Goal: Task Accomplishment & Management: Manage account settings

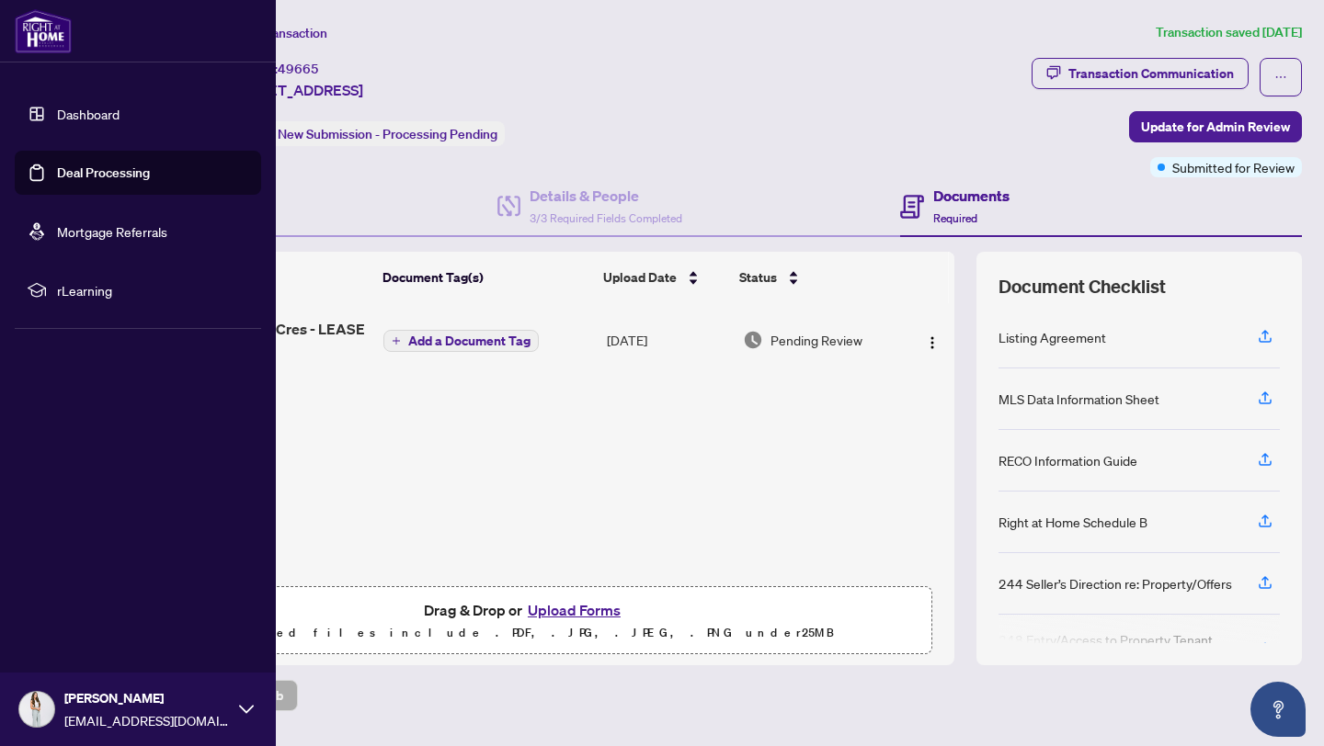
click at [56, 198] on ul "Dashboard Deal Processing Mortgage Referrals rLearning" at bounding box center [138, 202] width 246 height 221
click at [57, 181] on link "Deal Processing" at bounding box center [103, 173] width 93 height 17
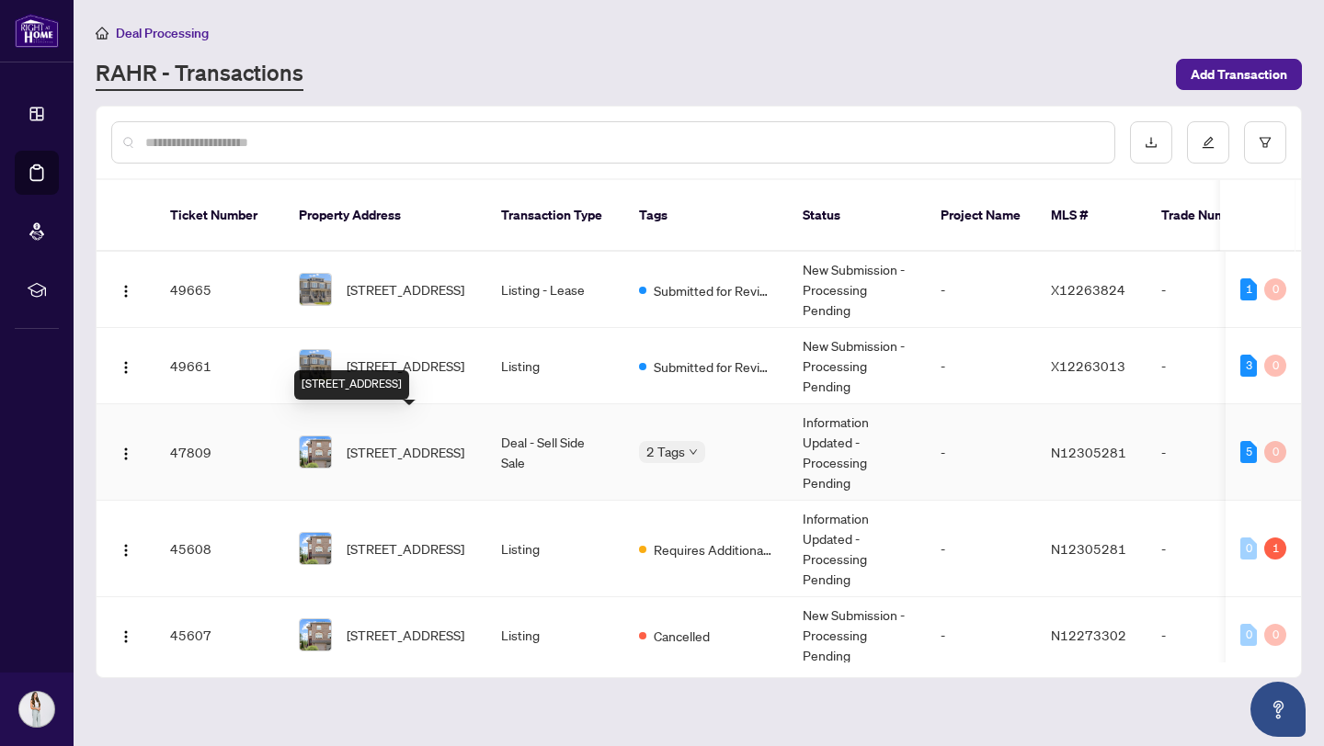
click at [422, 442] on span "[STREET_ADDRESS]" at bounding box center [406, 452] width 118 height 20
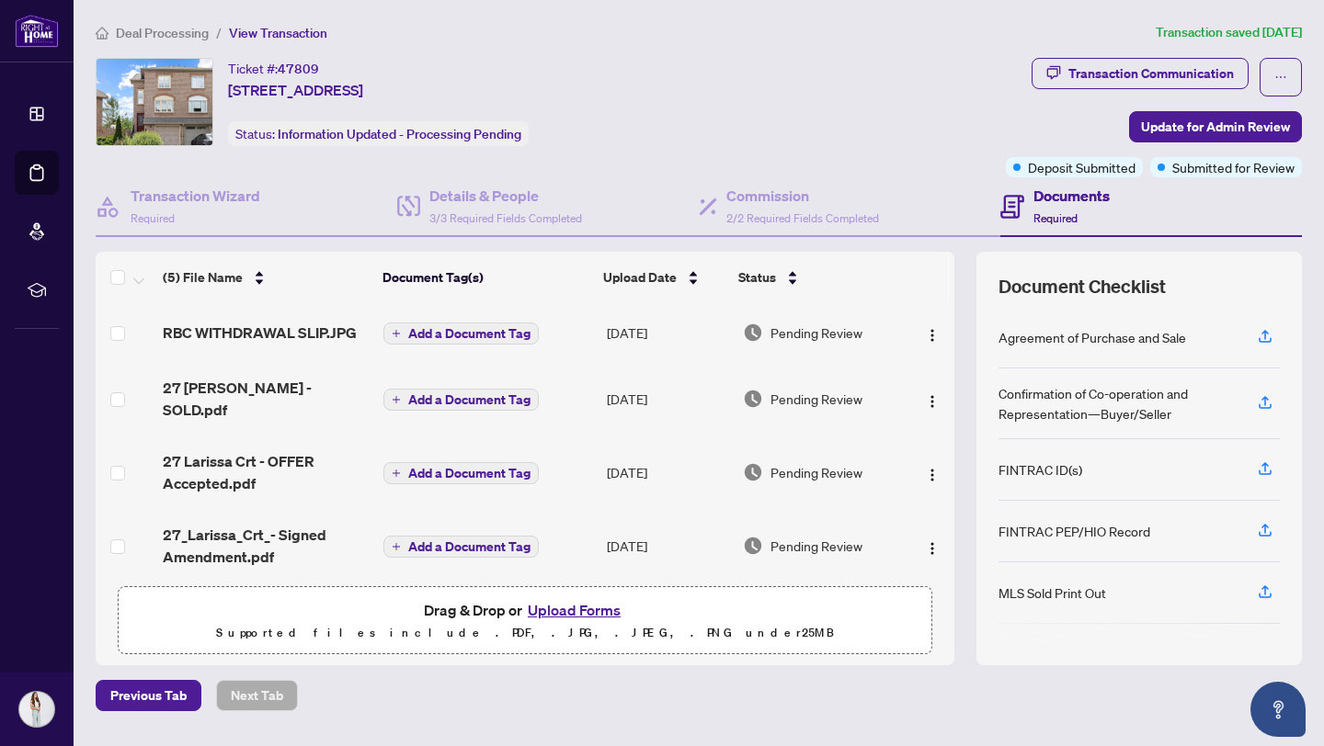
scroll to position [56, 0]
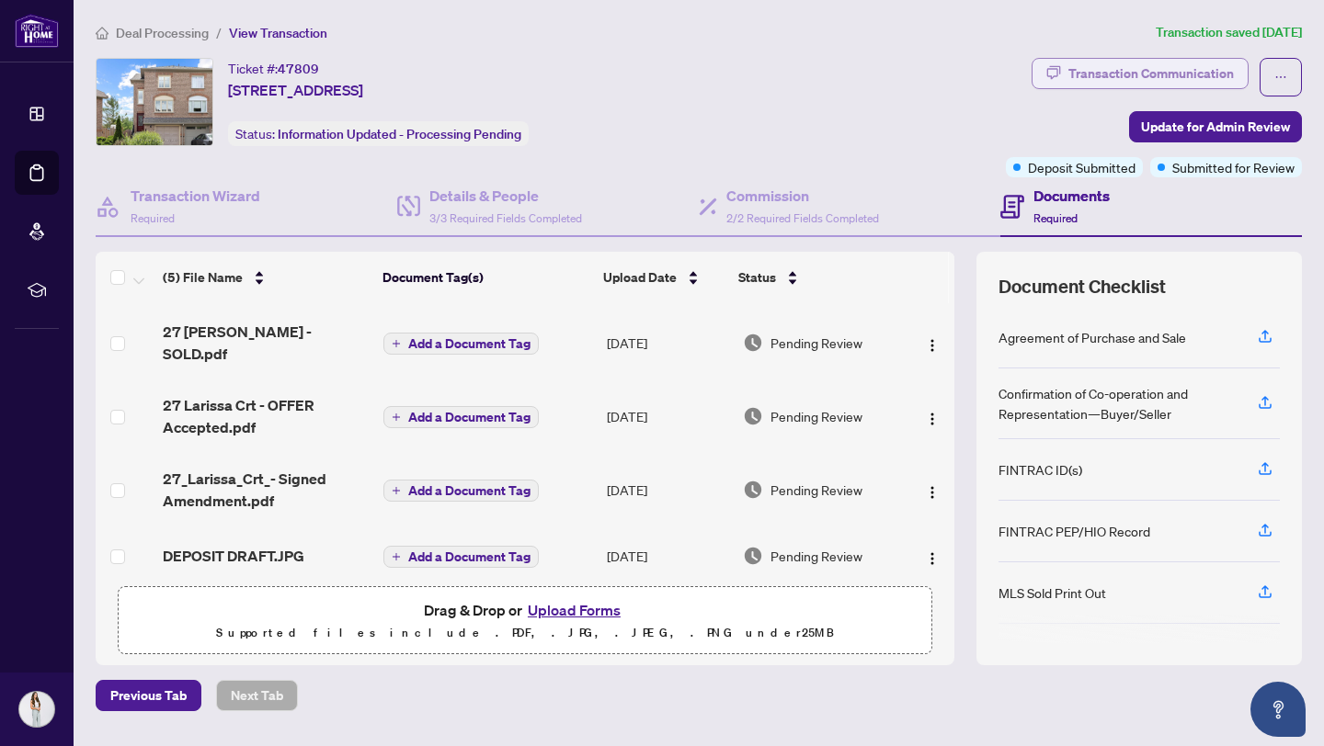
click at [1102, 71] on div "Transaction Communication" at bounding box center [1150, 73] width 165 height 29
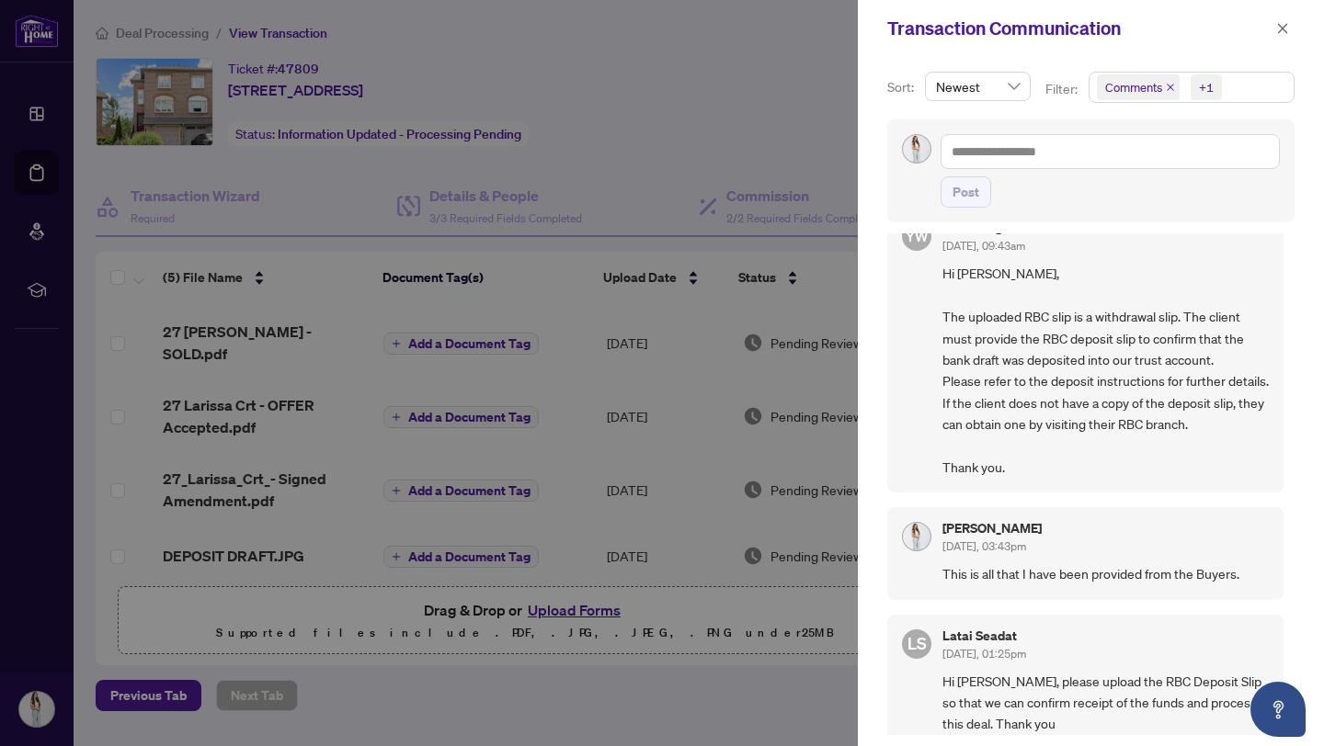
scroll to position [50, 0]
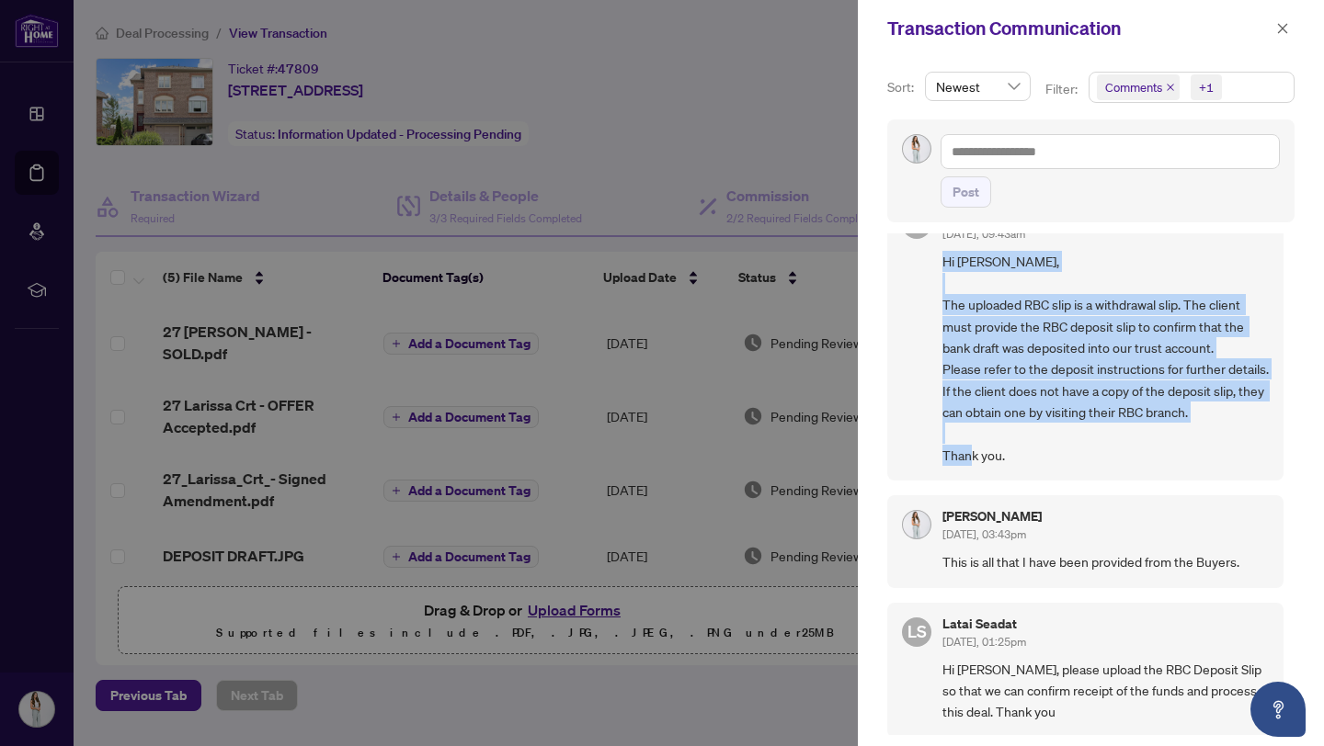
drag, startPoint x: 1012, startPoint y: 476, endPoint x: 940, endPoint y: 256, distance: 231.4
click at [940, 256] on div "YW [PERSON_NAME] [DATE], 09:43am Hi [PERSON_NAME], The uploaded RBC slip is a w…" at bounding box center [1085, 338] width 396 height 286
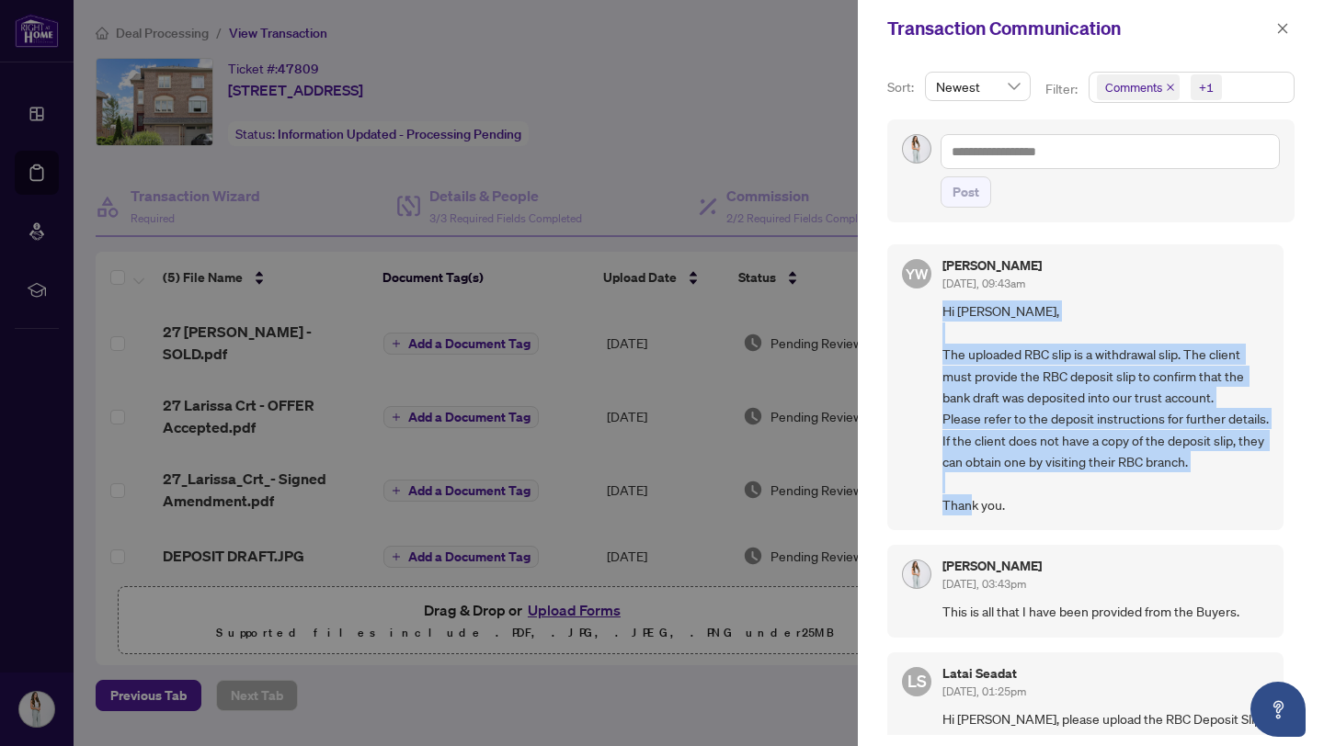
copy span "Hi [PERSON_NAME], The uploaded RBC slip is a withdrawal slip. The client must p…"
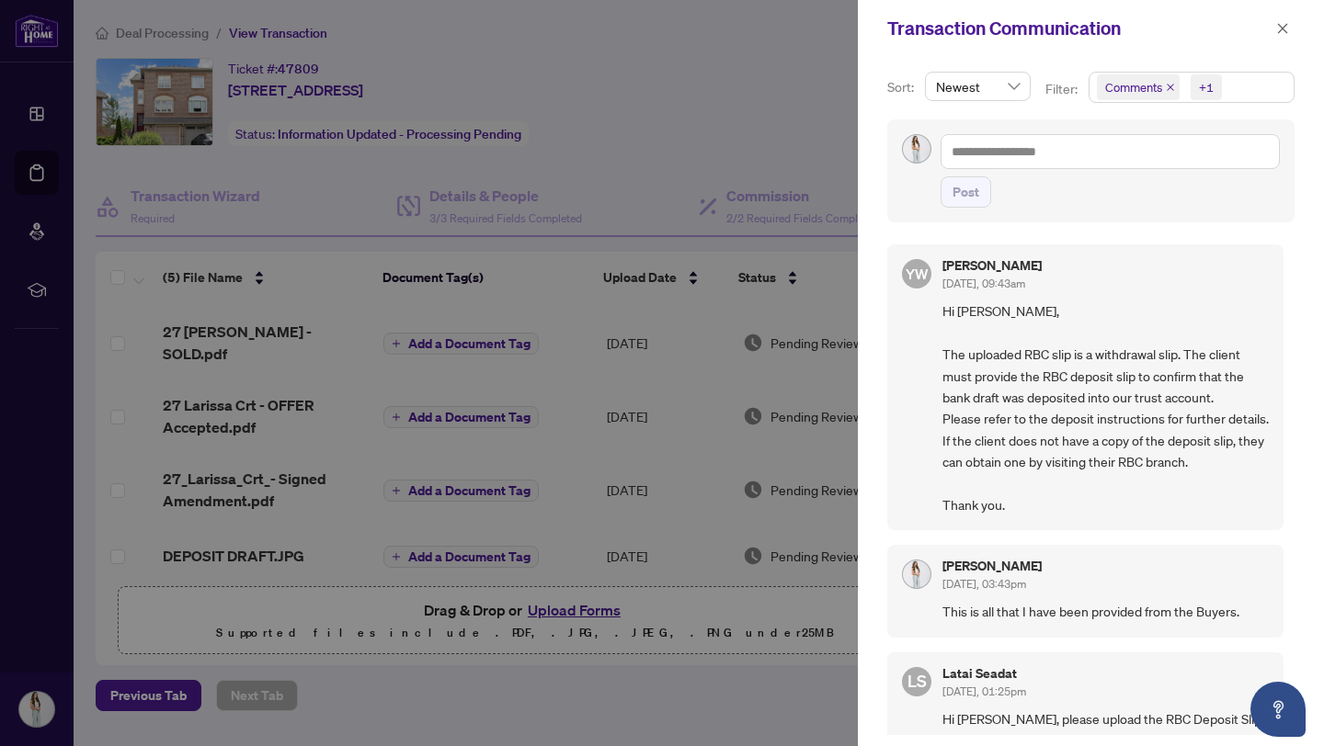
click at [853, 277] on div at bounding box center [662, 373] width 1324 height 746
click at [736, 3] on div at bounding box center [662, 373] width 1324 height 746
click at [748, 30] on div at bounding box center [662, 373] width 1324 height 746
click at [1102, 28] on icon "close" at bounding box center [1282, 28] width 13 height 13
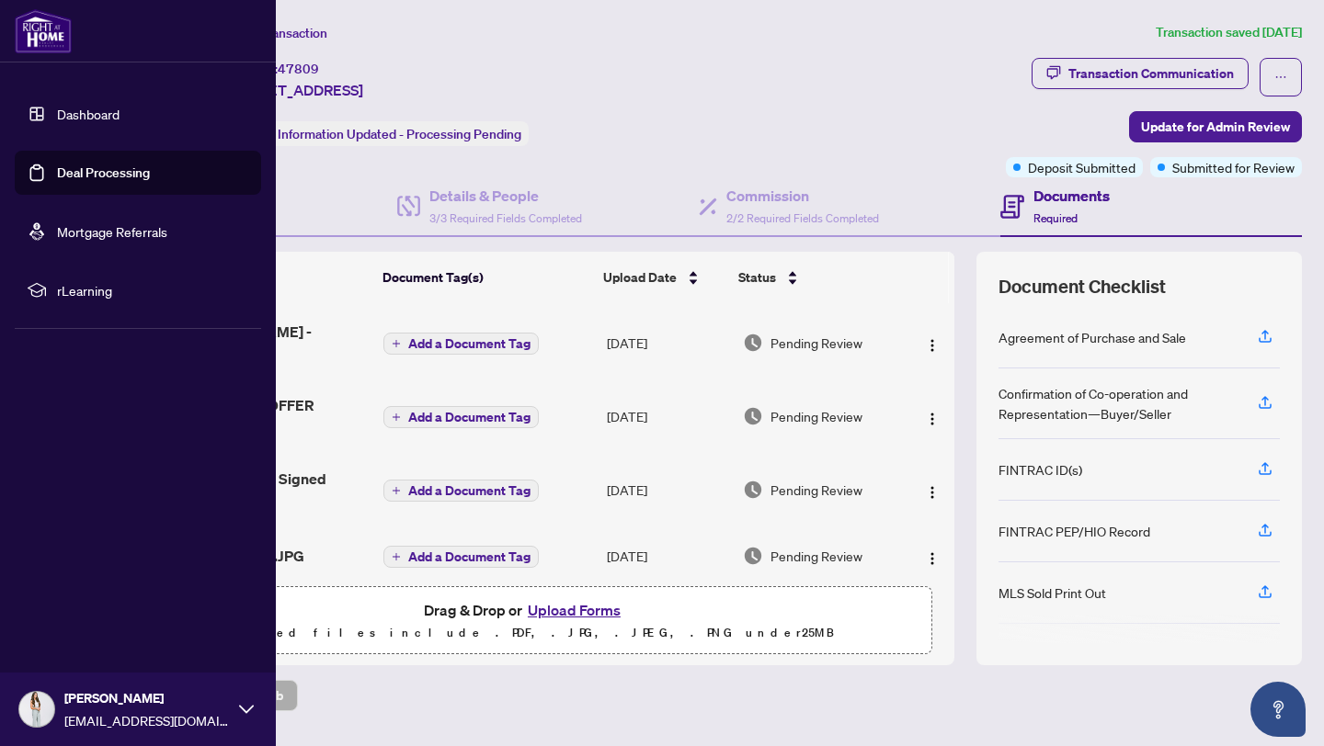
click at [65, 175] on link "Deal Processing" at bounding box center [103, 173] width 93 height 17
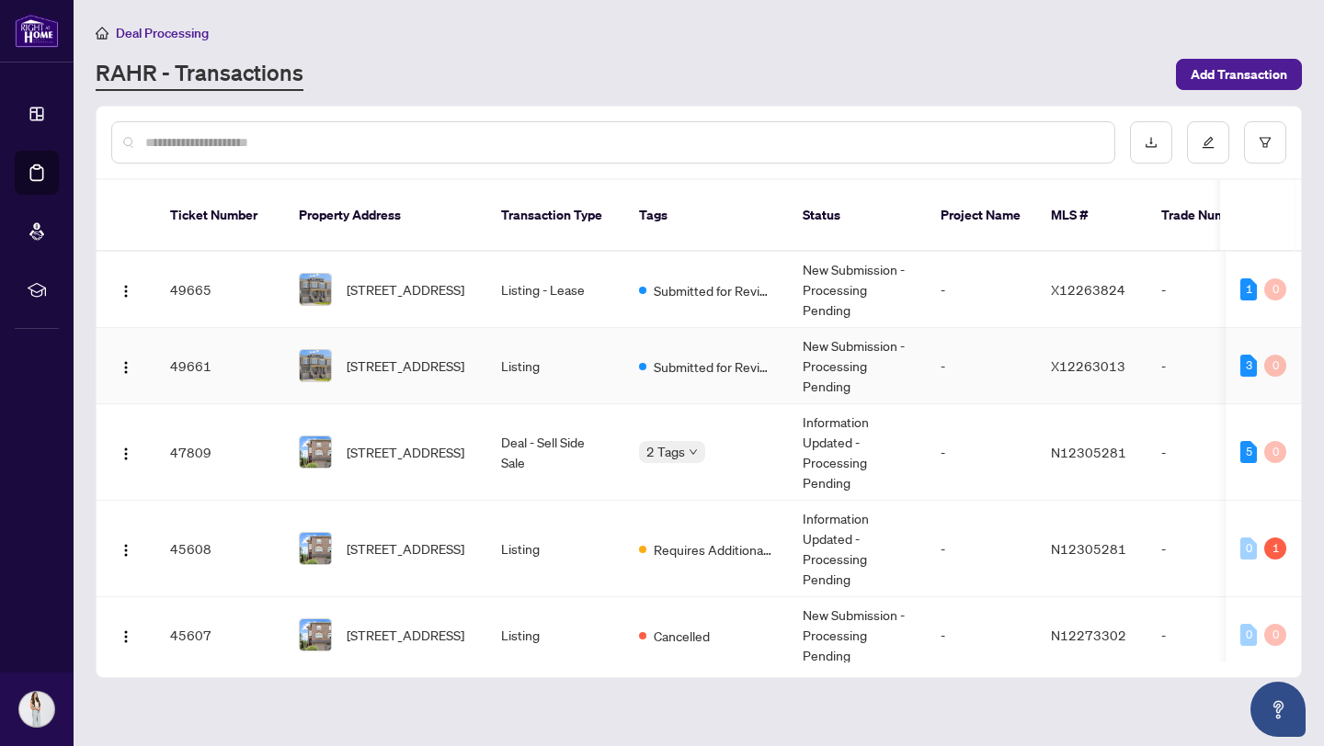
click at [561, 348] on td "Listing" at bounding box center [555, 366] width 138 height 76
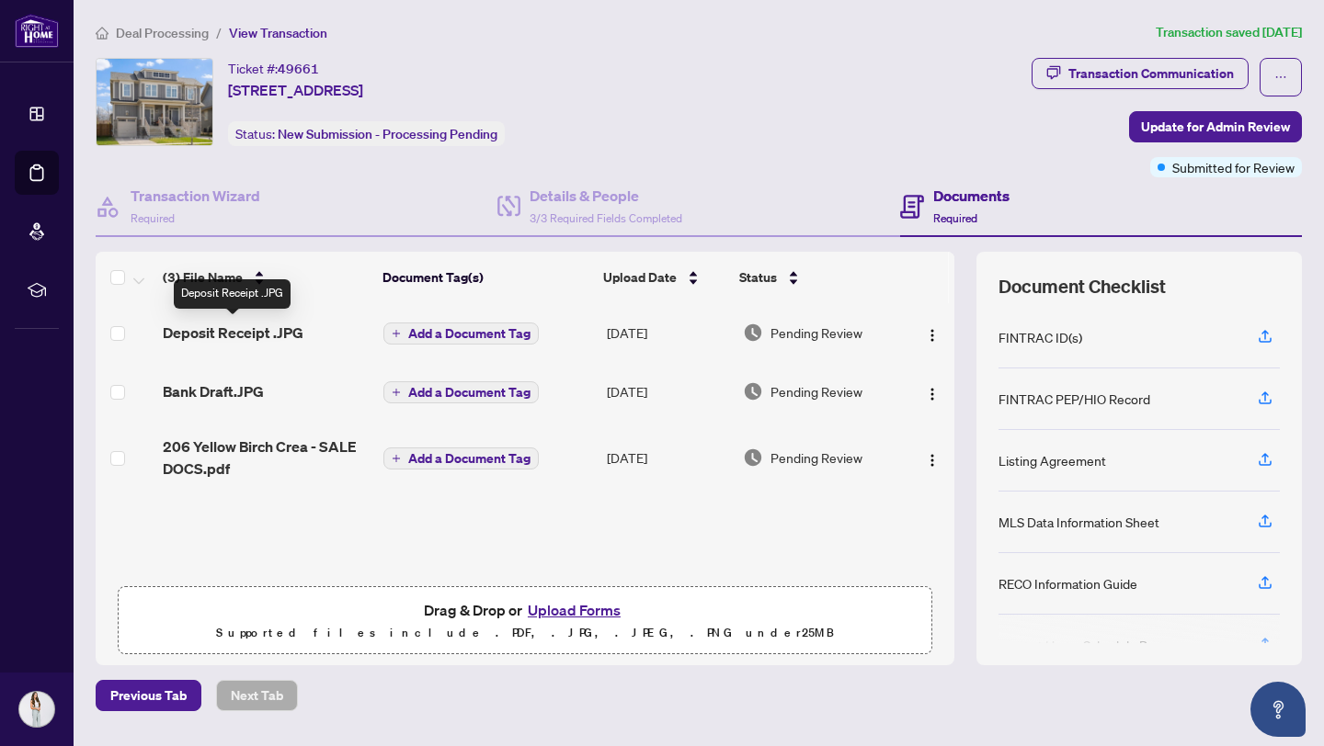
click at [242, 331] on span "Deposit Receipt .JPG" at bounding box center [233, 333] width 141 height 22
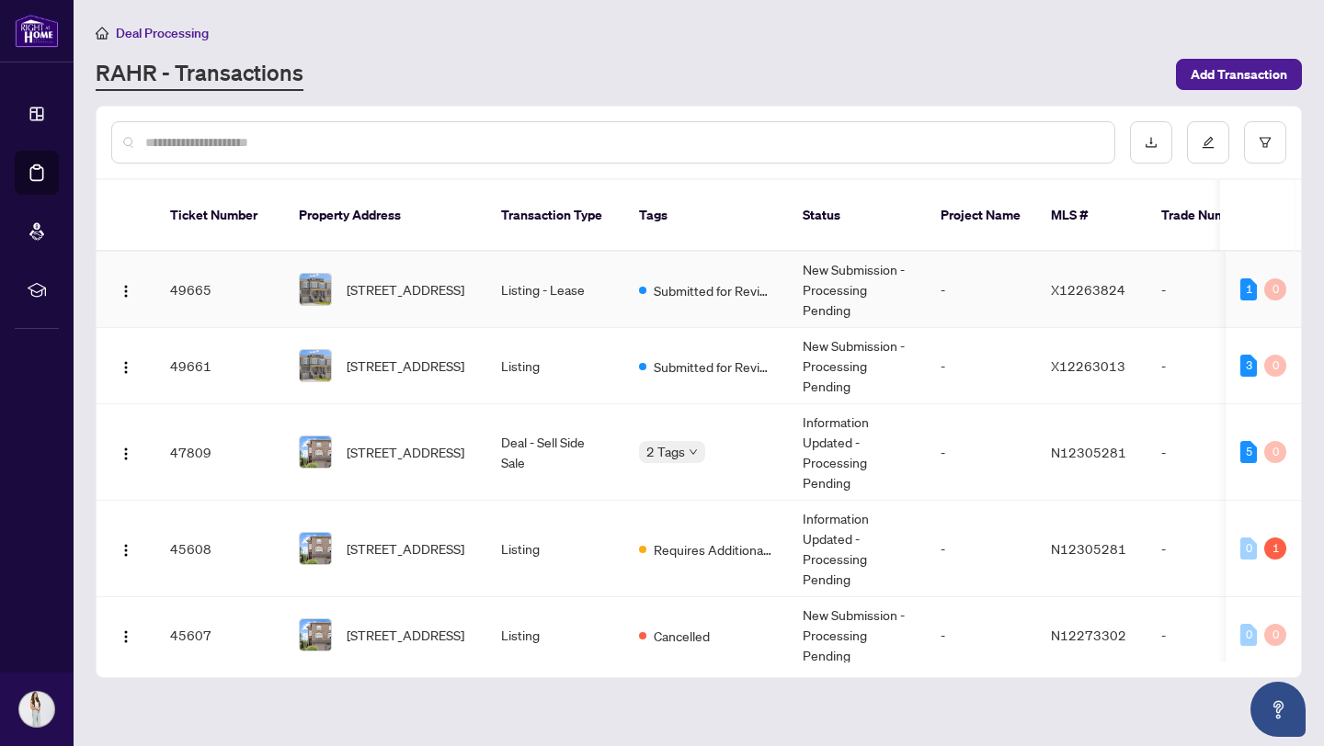
click at [575, 283] on td "Listing - Lease" at bounding box center [555, 290] width 138 height 76
